Goal: Transaction & Acquisition: Purchase product/service

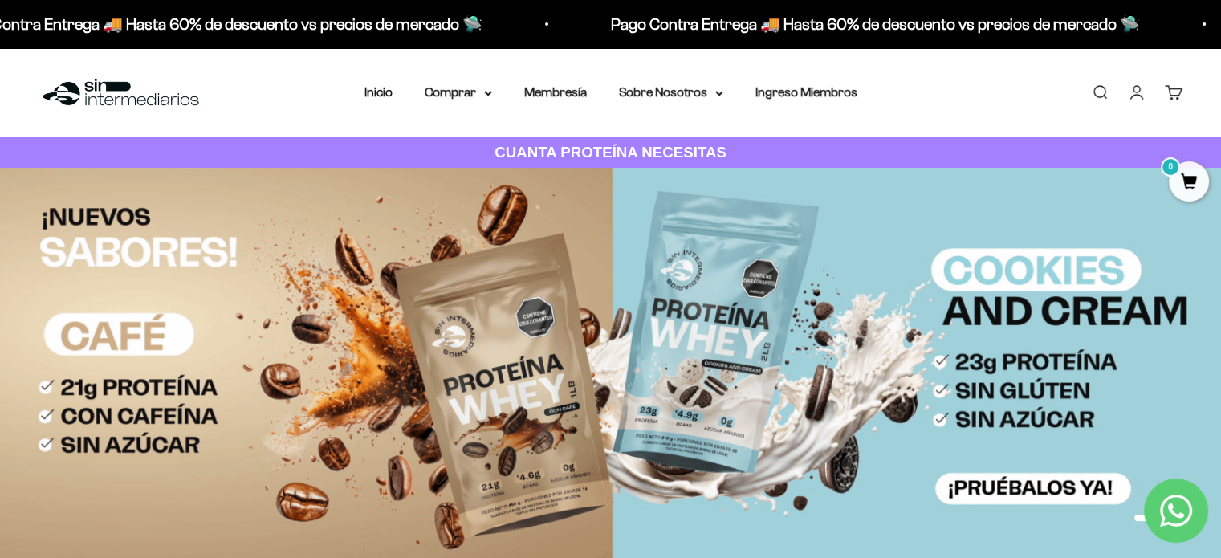
click at [1169, 99] on link "Carrito 0" at bounding box center [1174, 92] width 18 height 18
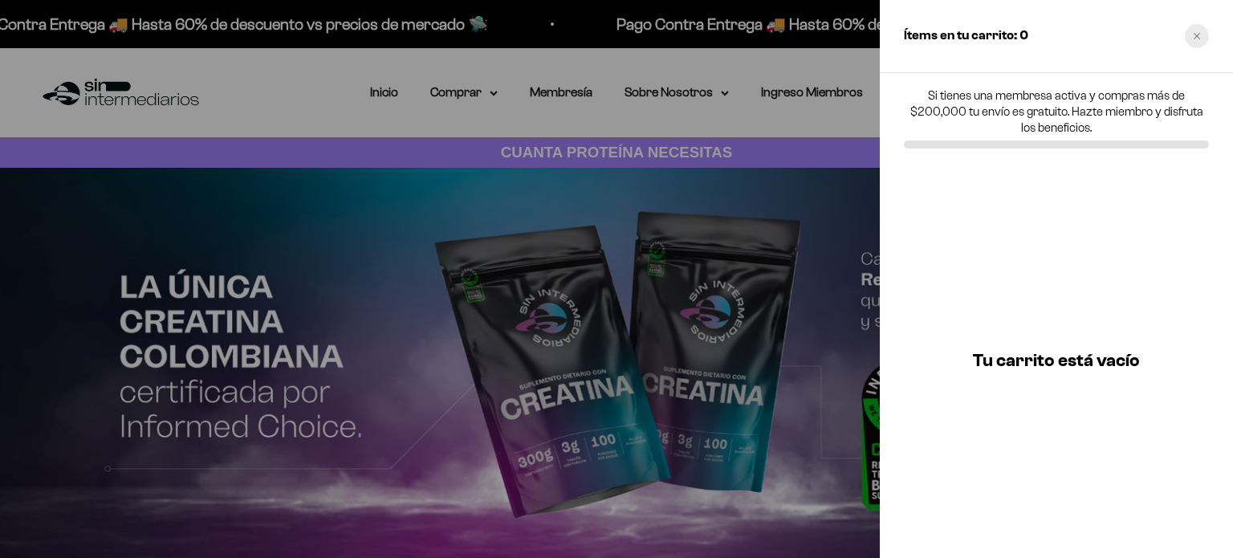
click at [1188, 30] on div "Close cart" at bounding box center [1197, 36] width 24 height 24
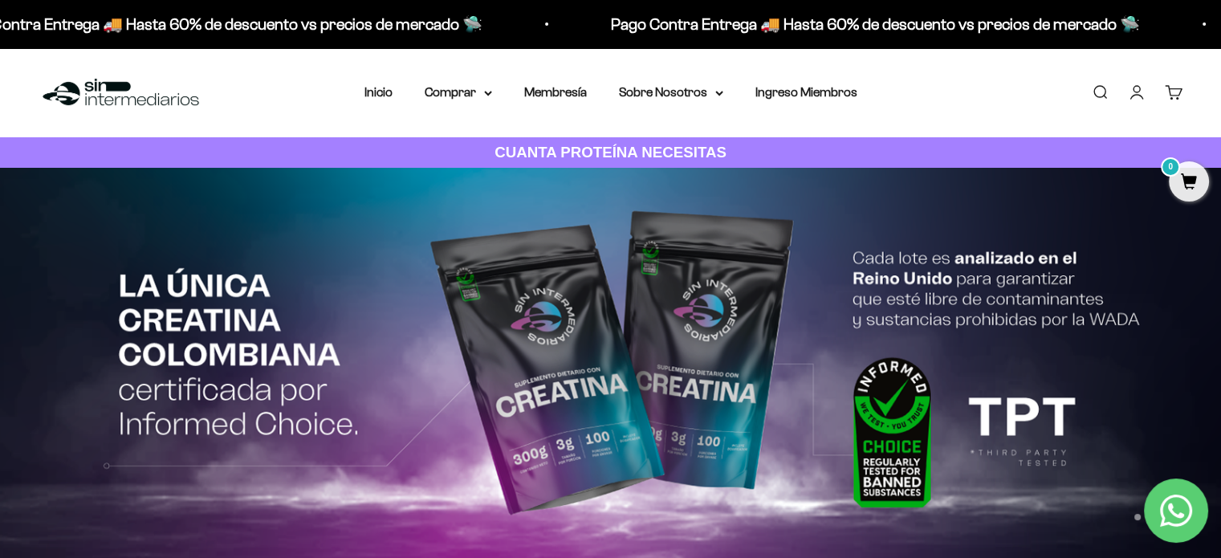
click at [1130, 96] on link "Iniciar sesión" at bounding box center [1137, 92] width 18 height 18
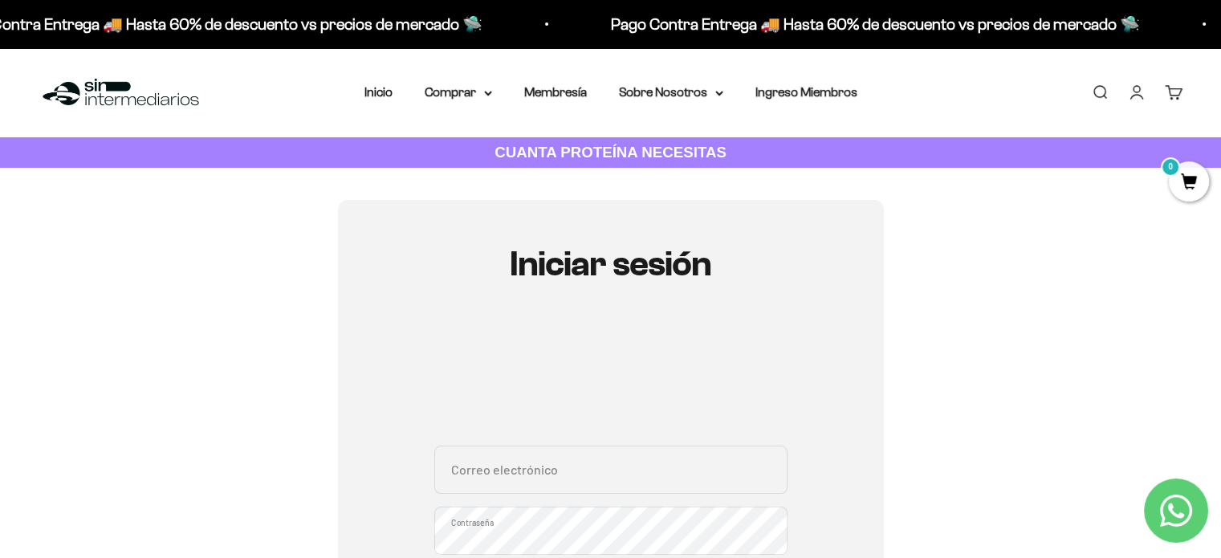
click at [517, 465] on input "Correo electrónico" at bounding box center [610, 470] width 353 height 48
type input "[EMAIL_ADDRESS][DOMAIN_NAME]"
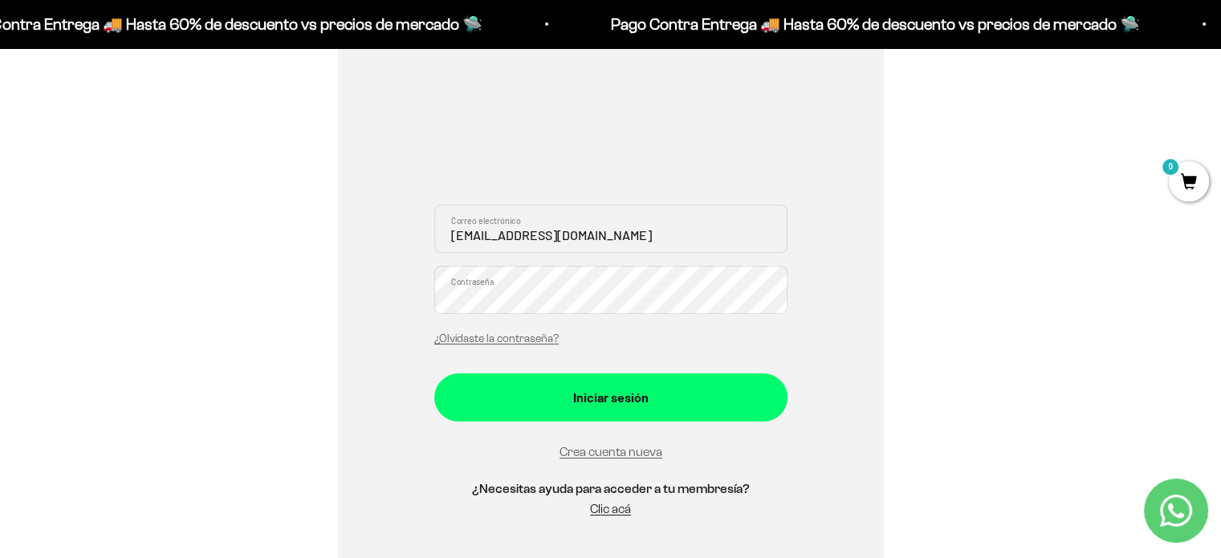
scroll to position [246, 0]
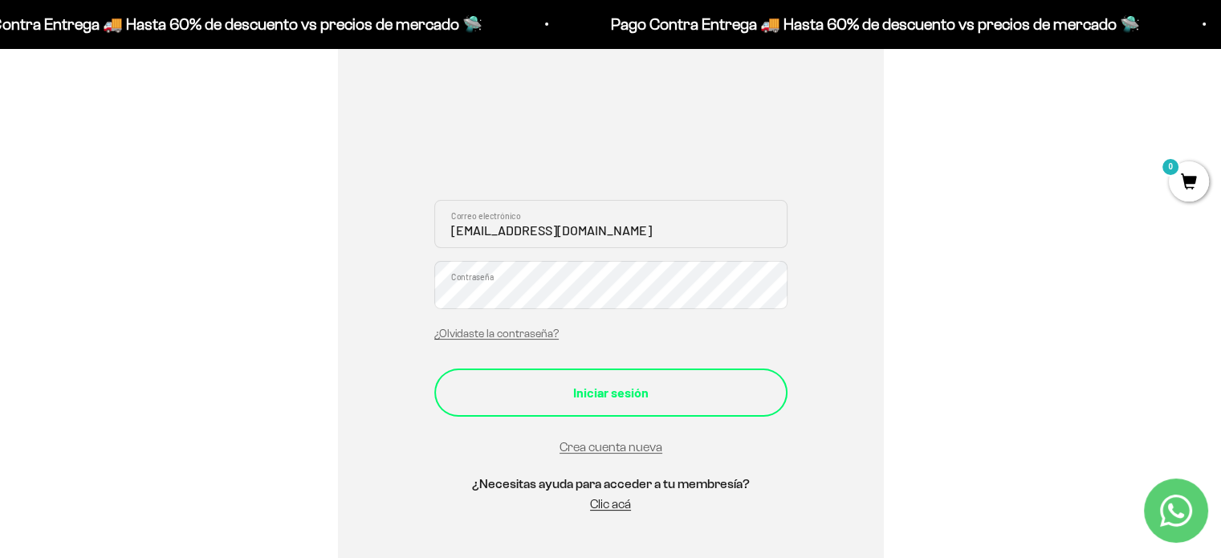
click at [628, 401] on button "Iniciar sesión" at bounding box center [610, 392] width 353 height 48
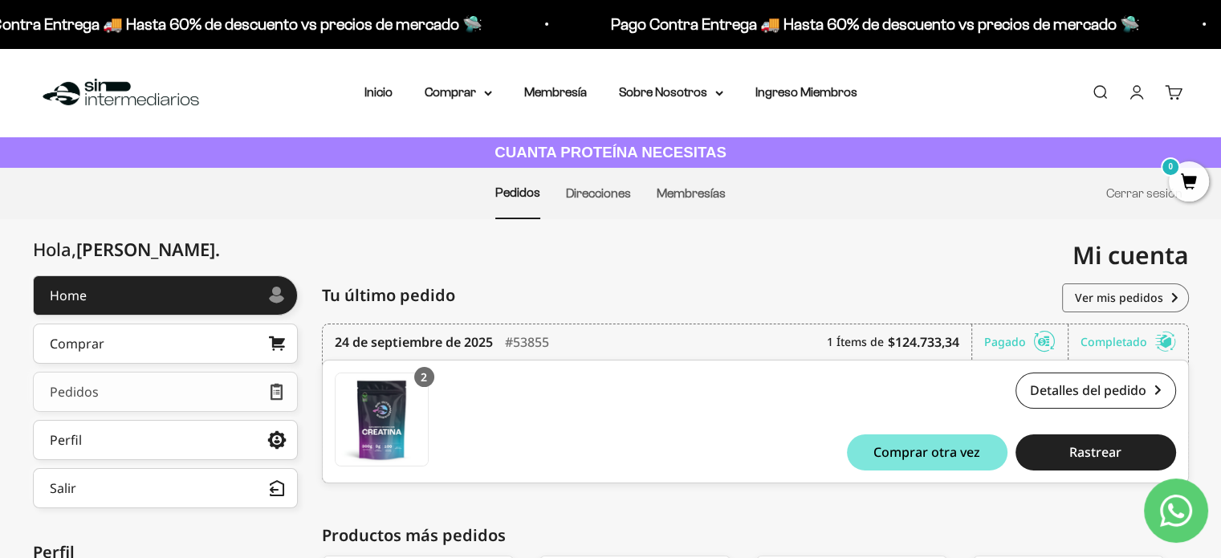
click at [212, 385] on link "Pedidos" at bounding box center [165, 392] width 265 height 40
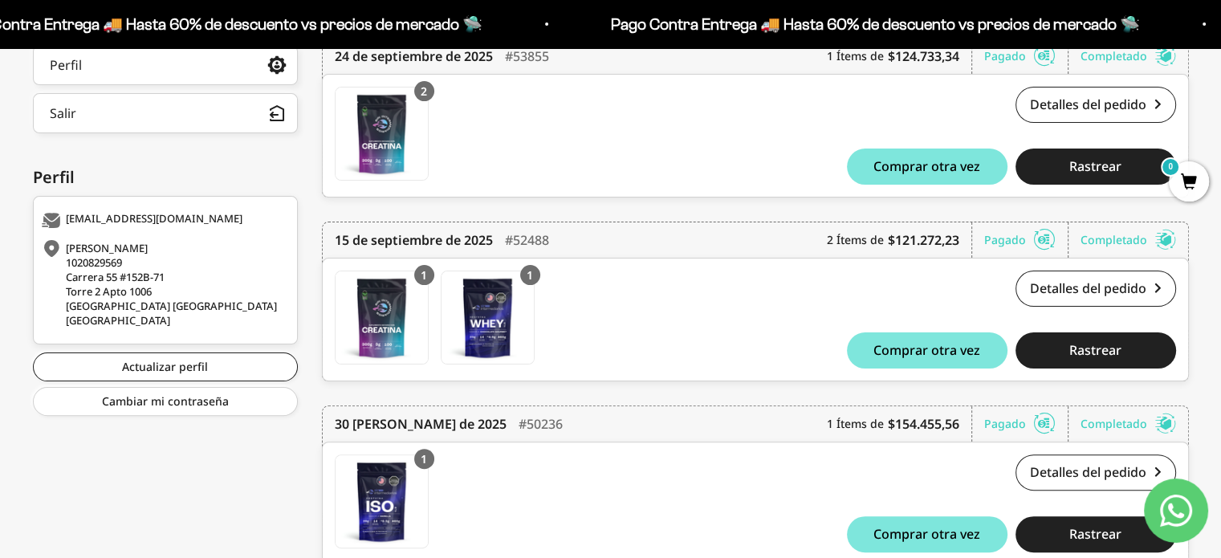
scroll to position [376, 0]
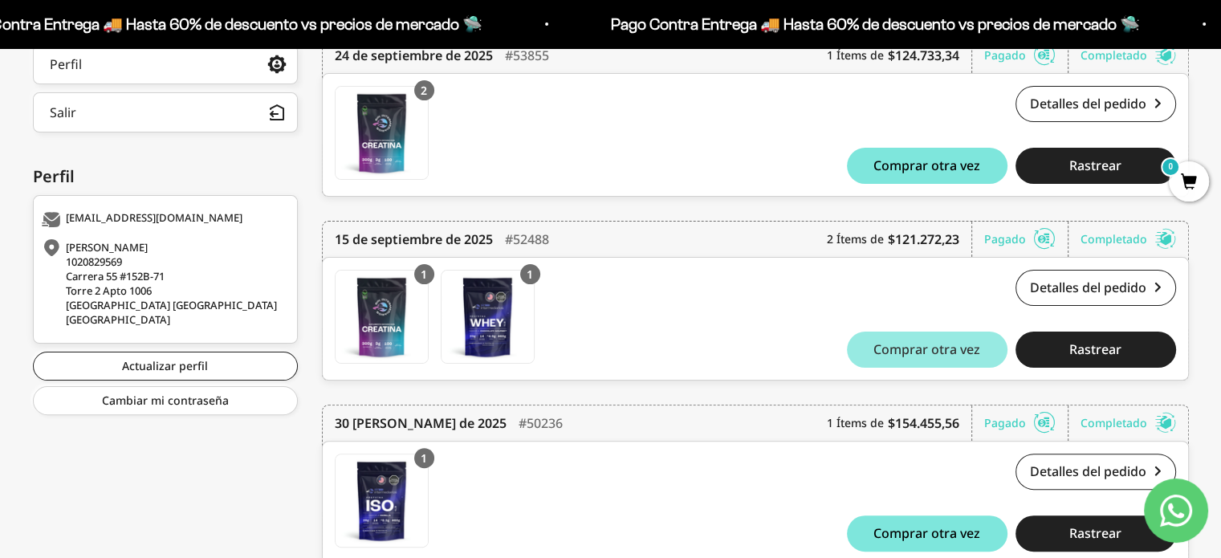
click at [934, 346] on span "Comprar otra vez" at bounding box center [926, 349] width 107 height 13
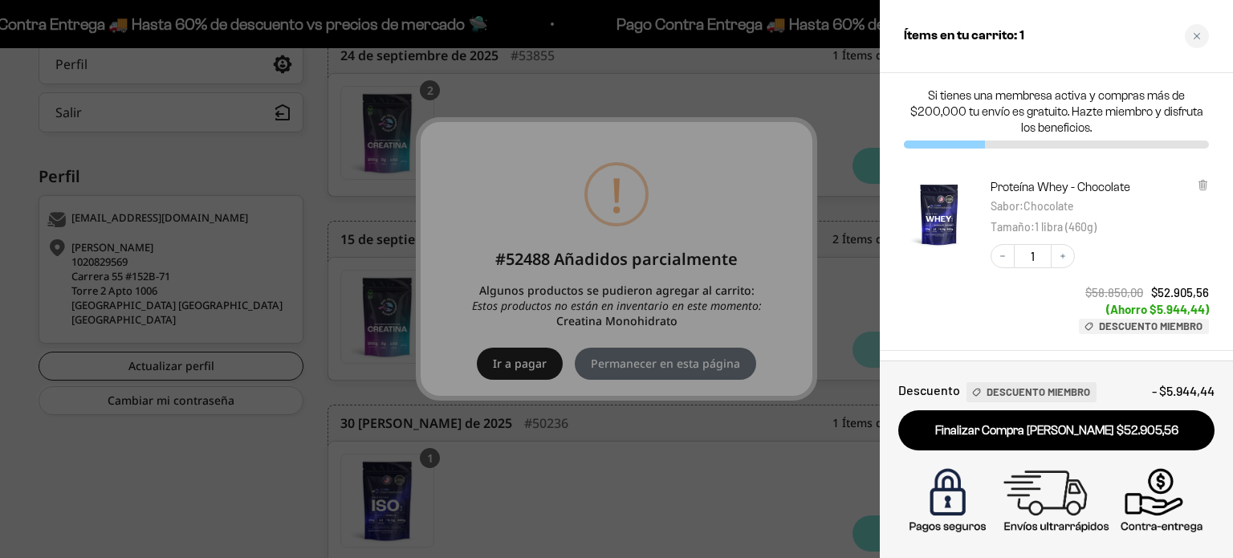
click at [614, 339] on div at bounding box center [616, 279] width 1233 height 558
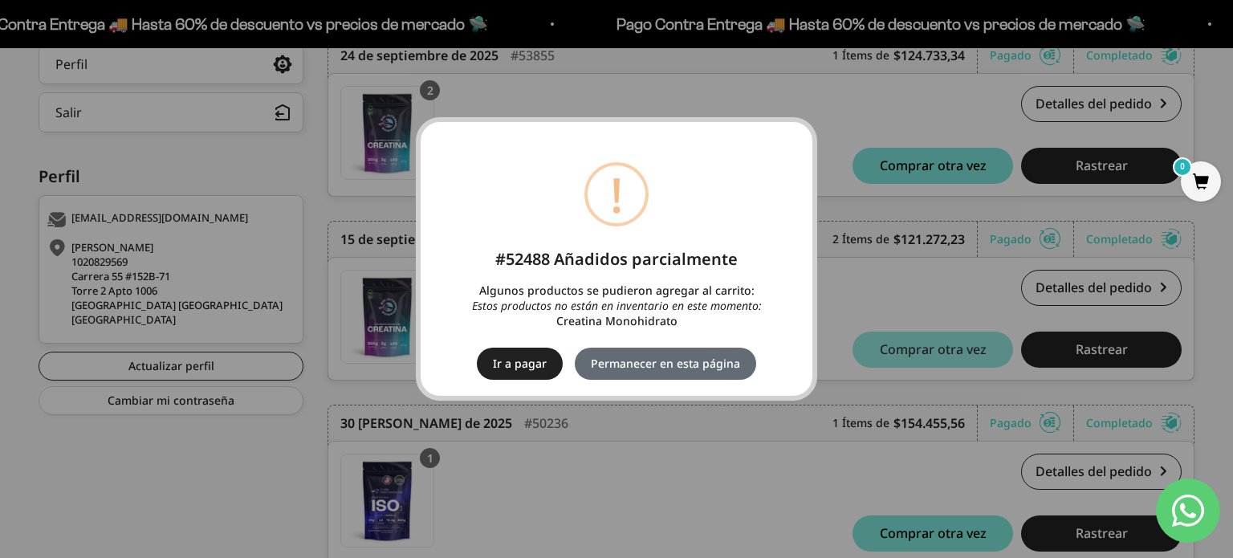
click at [681, 362] on button "Permanecer en esta página" at bounding box center [665, 364] width 181 height 32
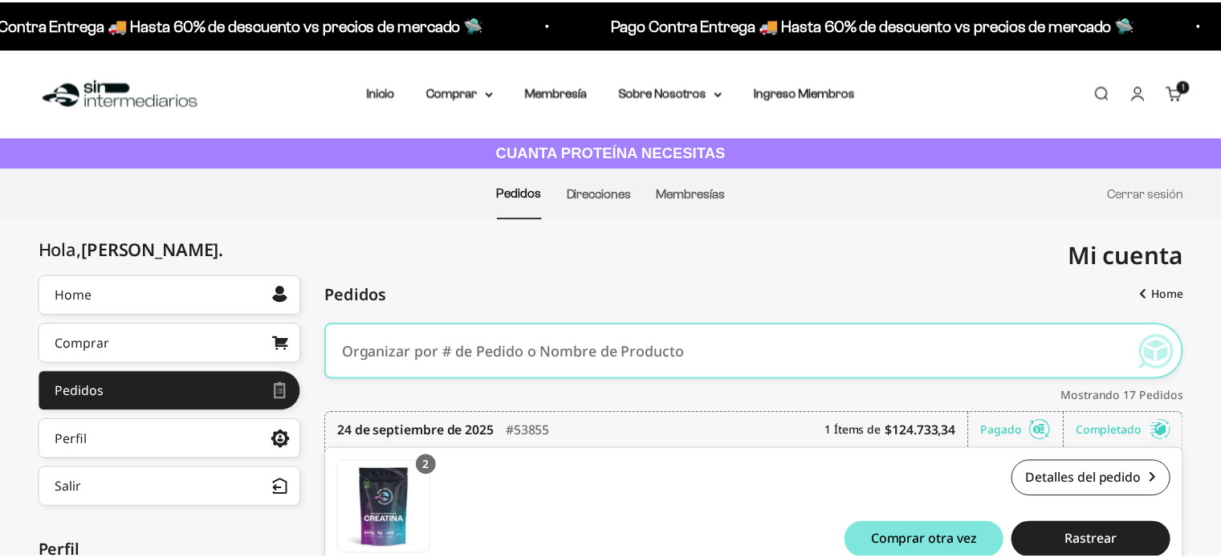
scroll to position [376, 0]
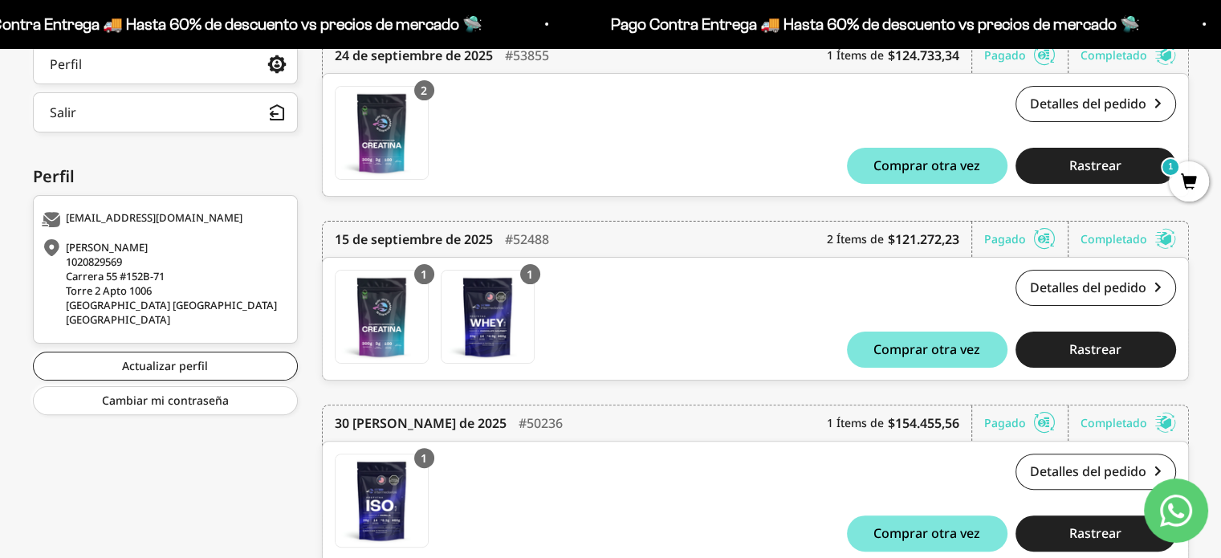
click at [1173, 179] on span "1" at bounding box center [1189, 181] width 40 height 40
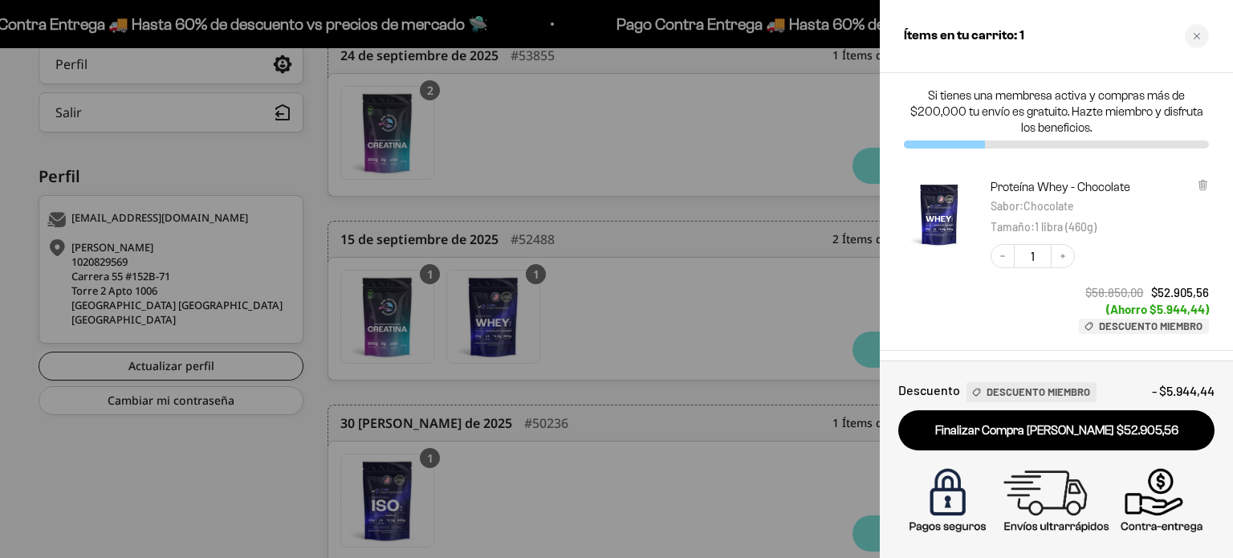
click at [689, 301] on div at bounding box center [616, 279] width 1233 height 558
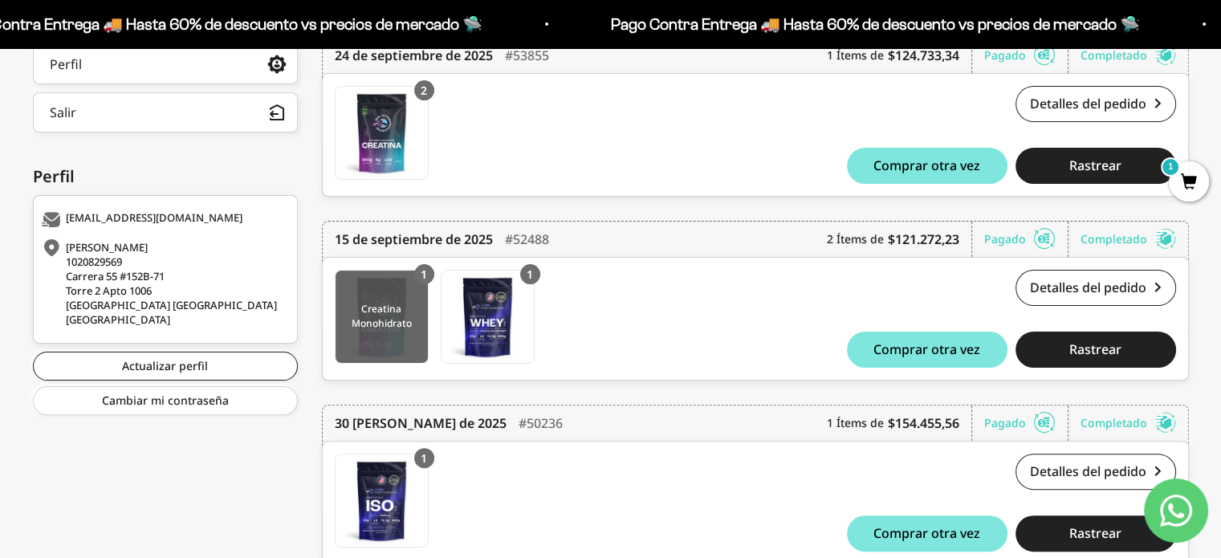
click at [395, 326] on img at bounding box center [382, 317] width 92 height 92
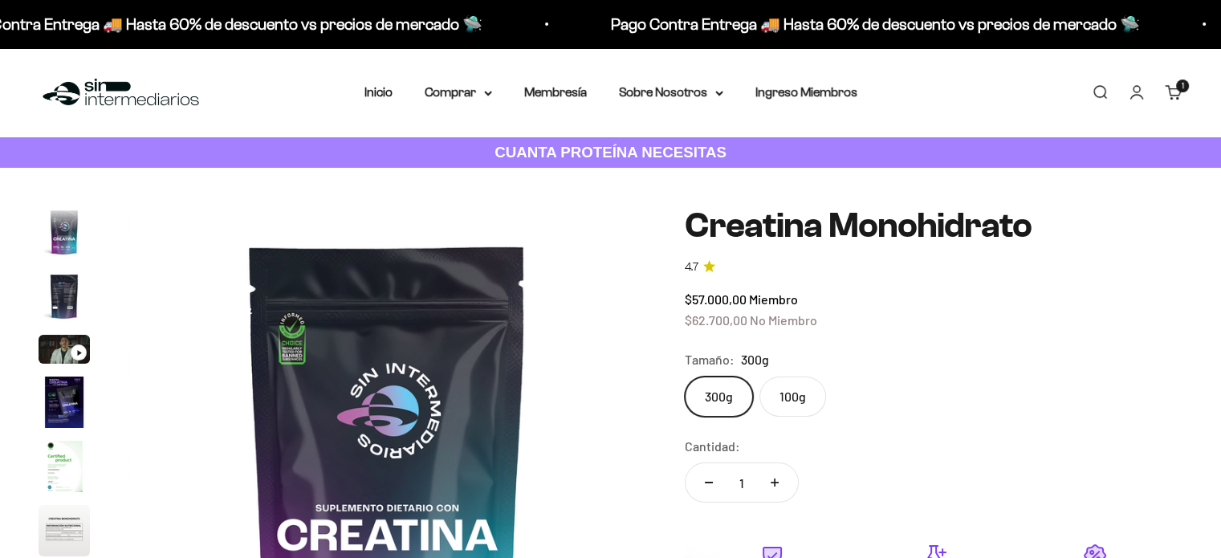
scroll to position [66, 0]
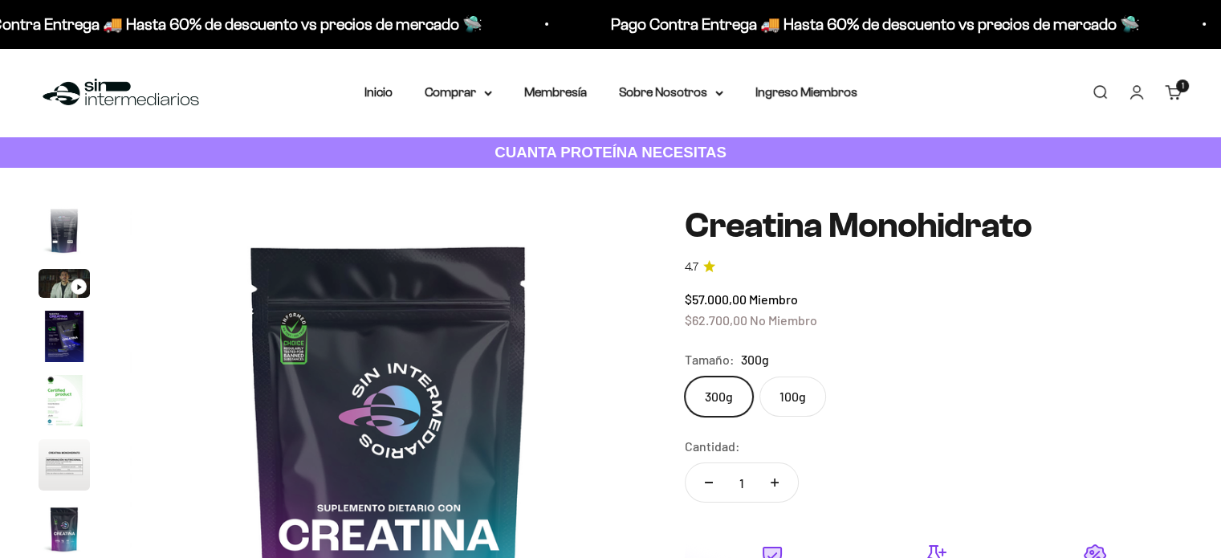
click at [793, 401] on label "100g" at bounding box center [792, 397] width 67 height 40
click at [685, 377] on input "100g" at bounding box center [684, 376] width 1 height 1
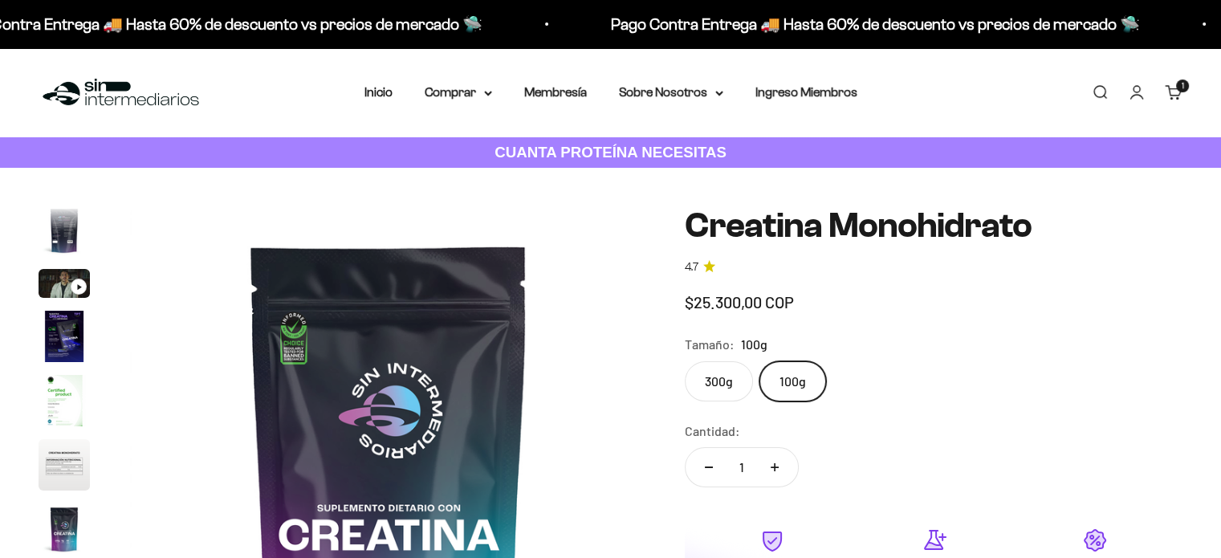
scroll to position [0, 3223]
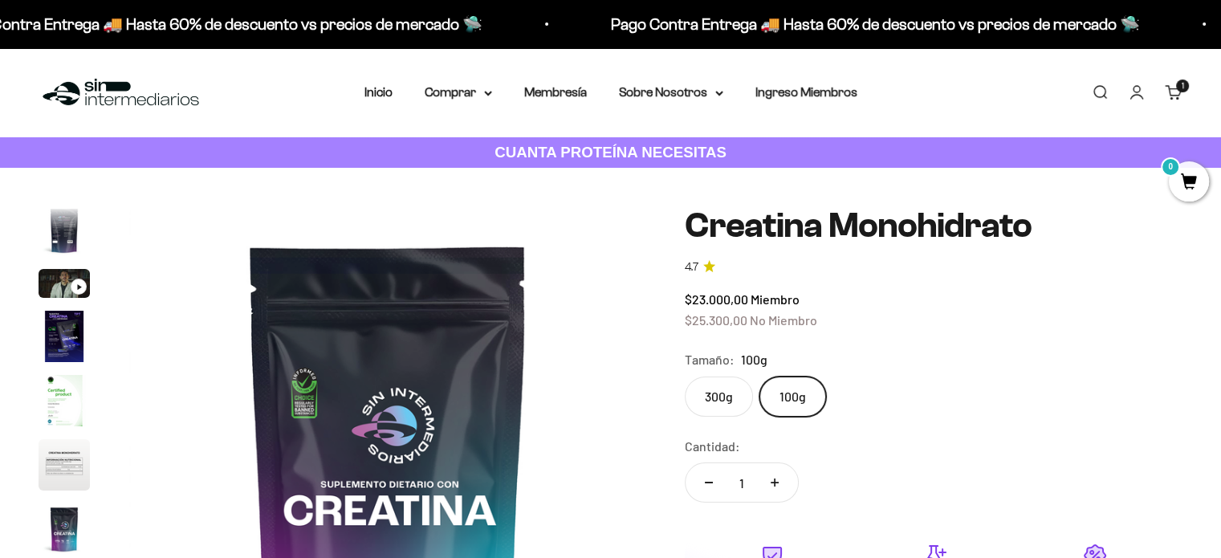
click at [716, 395] on label "300g" at bounding box center [719, 397] width 68 height 40
click at [685, 377] on input "300g" at bounding box center [684, 376] width 1 height 1
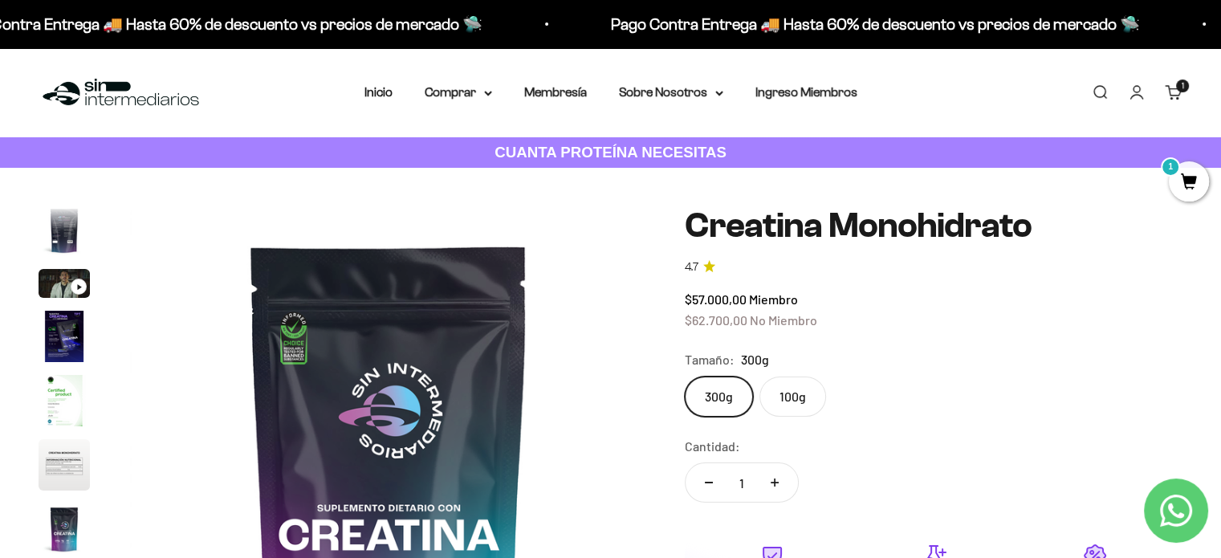
click at [770, 484] on button "Aumentar cantidad" at bounding box center [774, 482] width 47 height 39
click at [706, 484] on button "Reducir cantidad" at bounding box center [709, 482] width 47 height 39
type input "1"
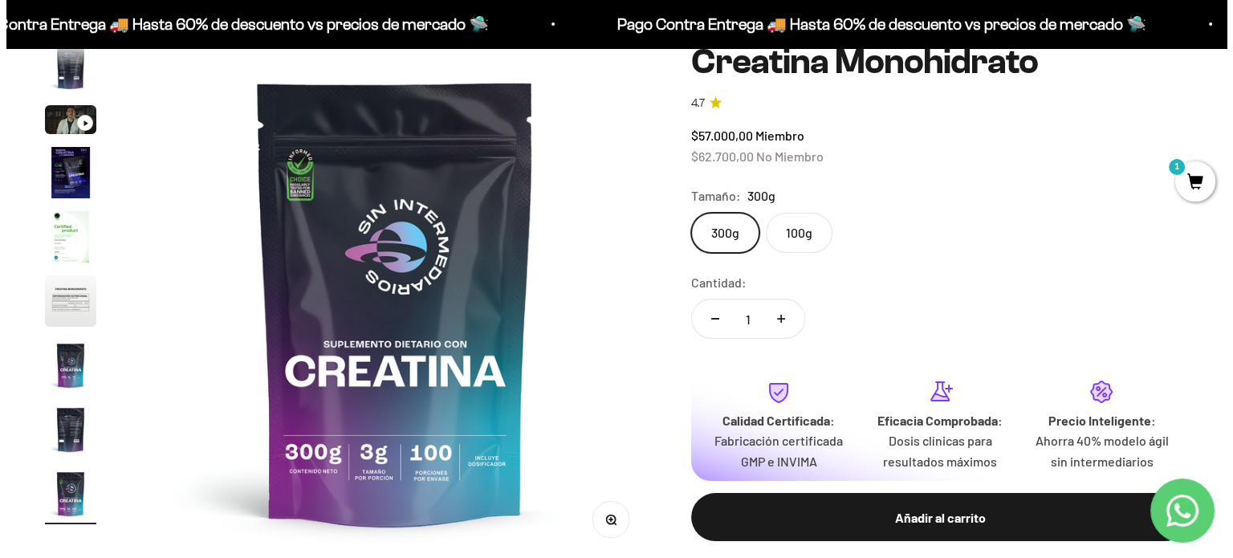
scroll to position [205, 0]
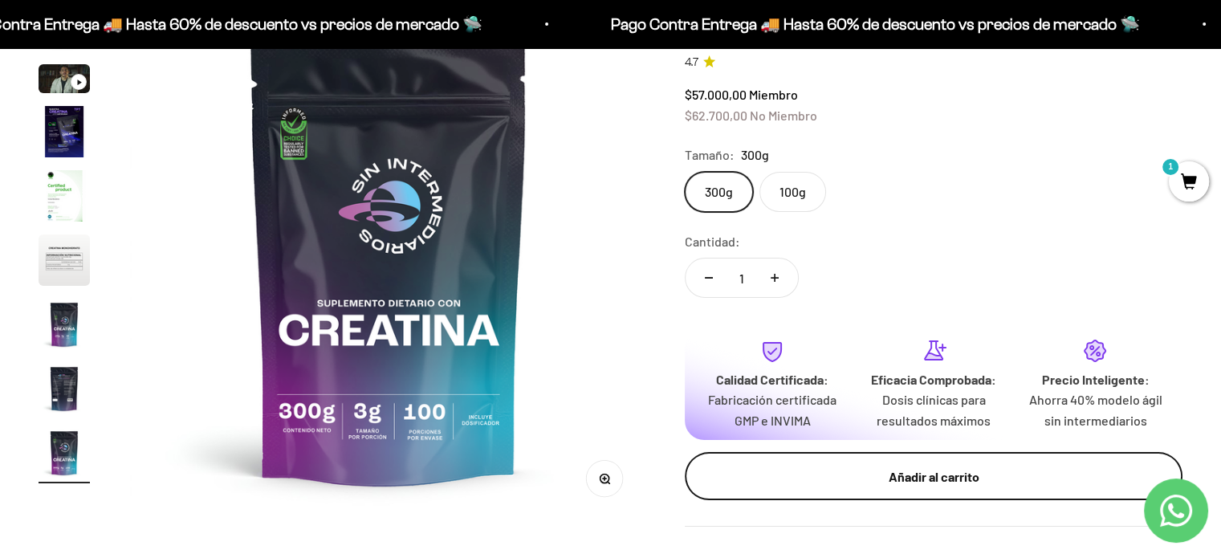
click at [894, 499] on button "Añadir al carrito" at bounding box center [934, 476] width 498 height 48
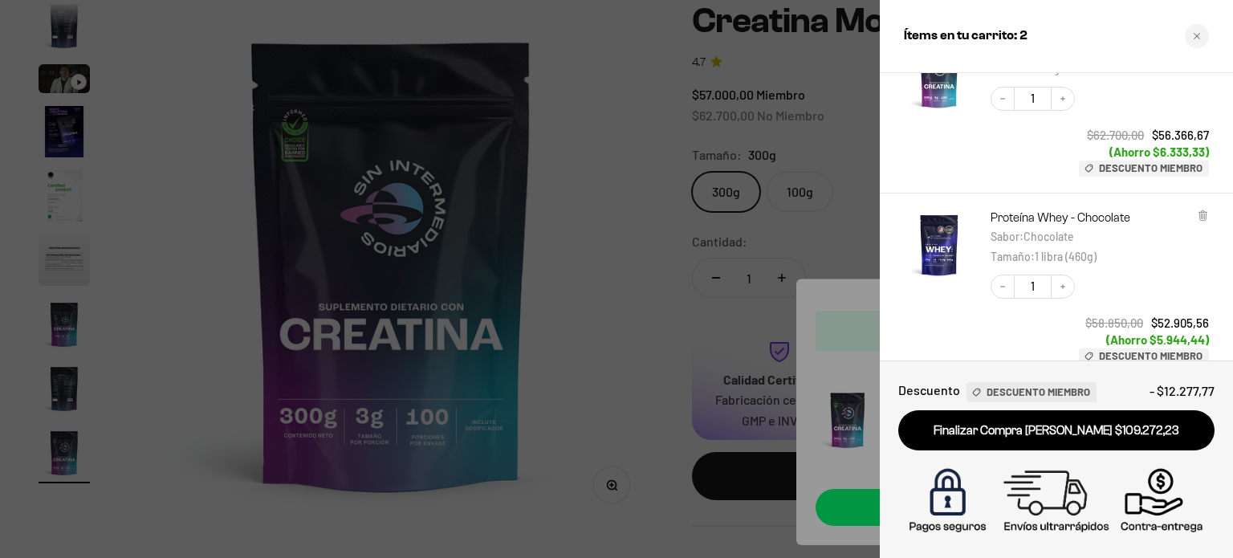
scroll to position [298, 0]
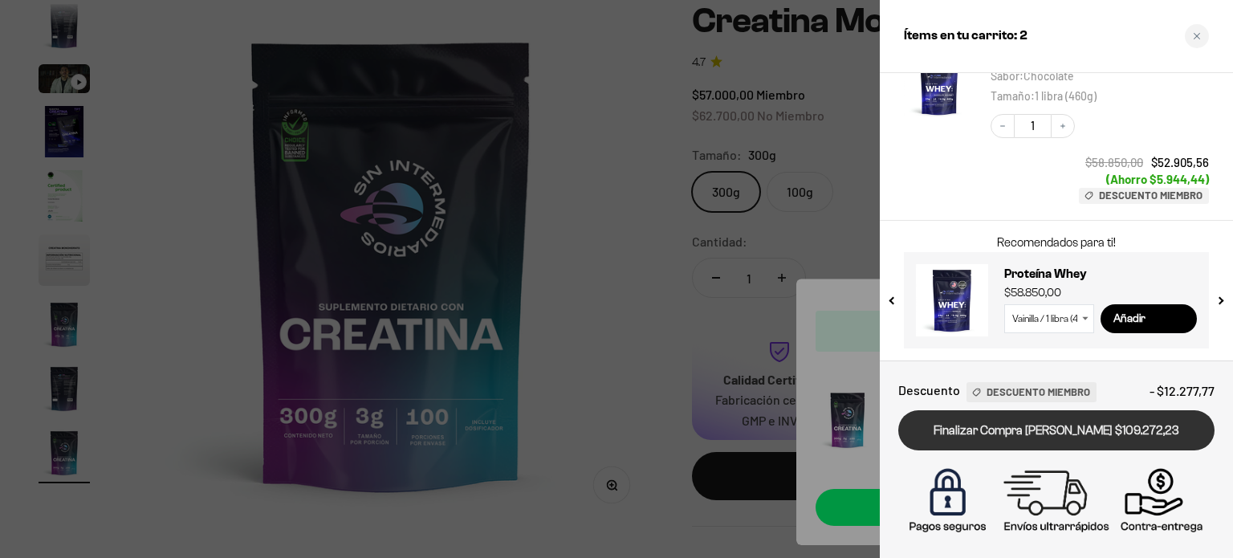
click at [1092, 429] on link "Finalizar Compra [PERSON_NAME] $109.272,23" at bounding box center [1056, 430] width 316 height 41
